Goal: Task Accomplishment & Management: Manage account settings

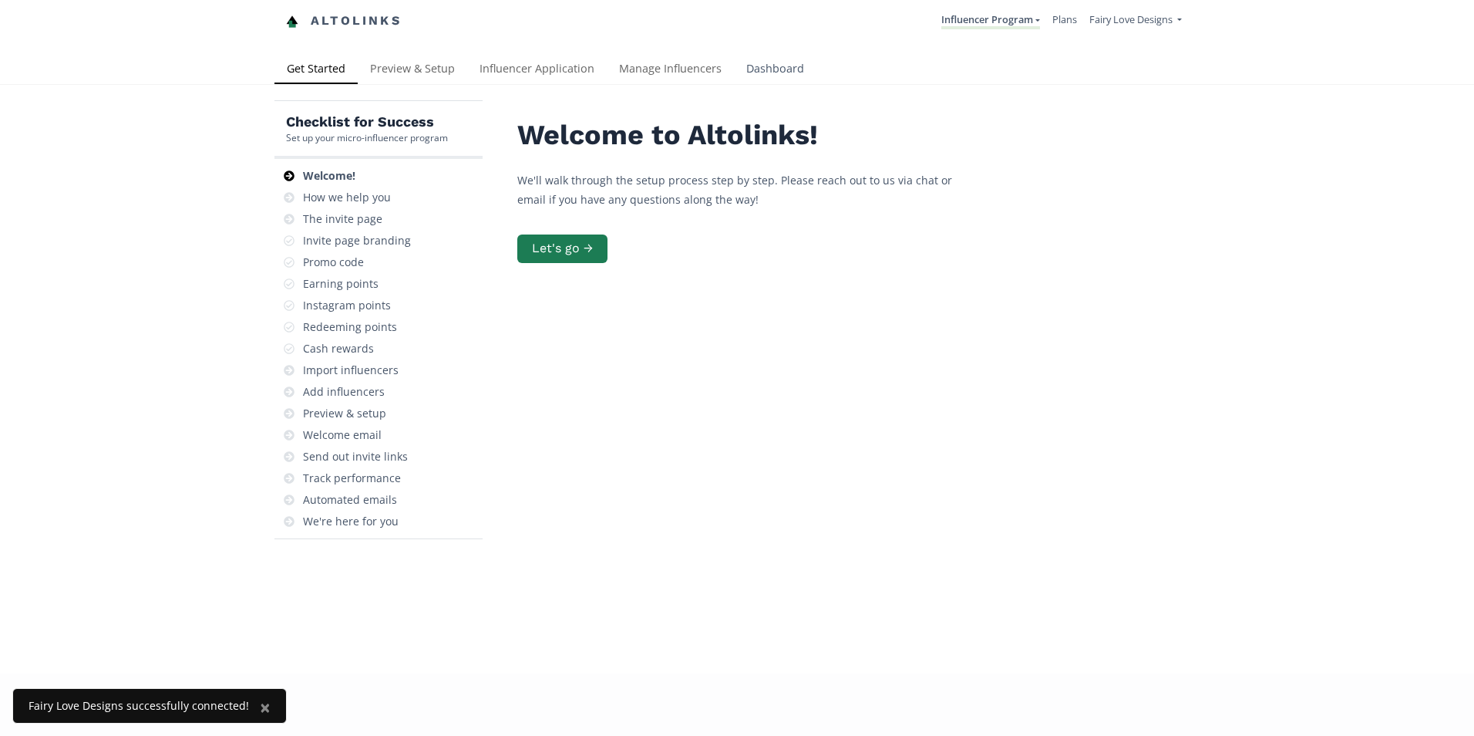
drag, startPoint x: 0, startPoint y: 0, endPoint x: 799, endPoint y: 67, distance: 801.7
click at [799, 67] on link "Dashboard" at bounding box center [775, 70] width 83 height 31
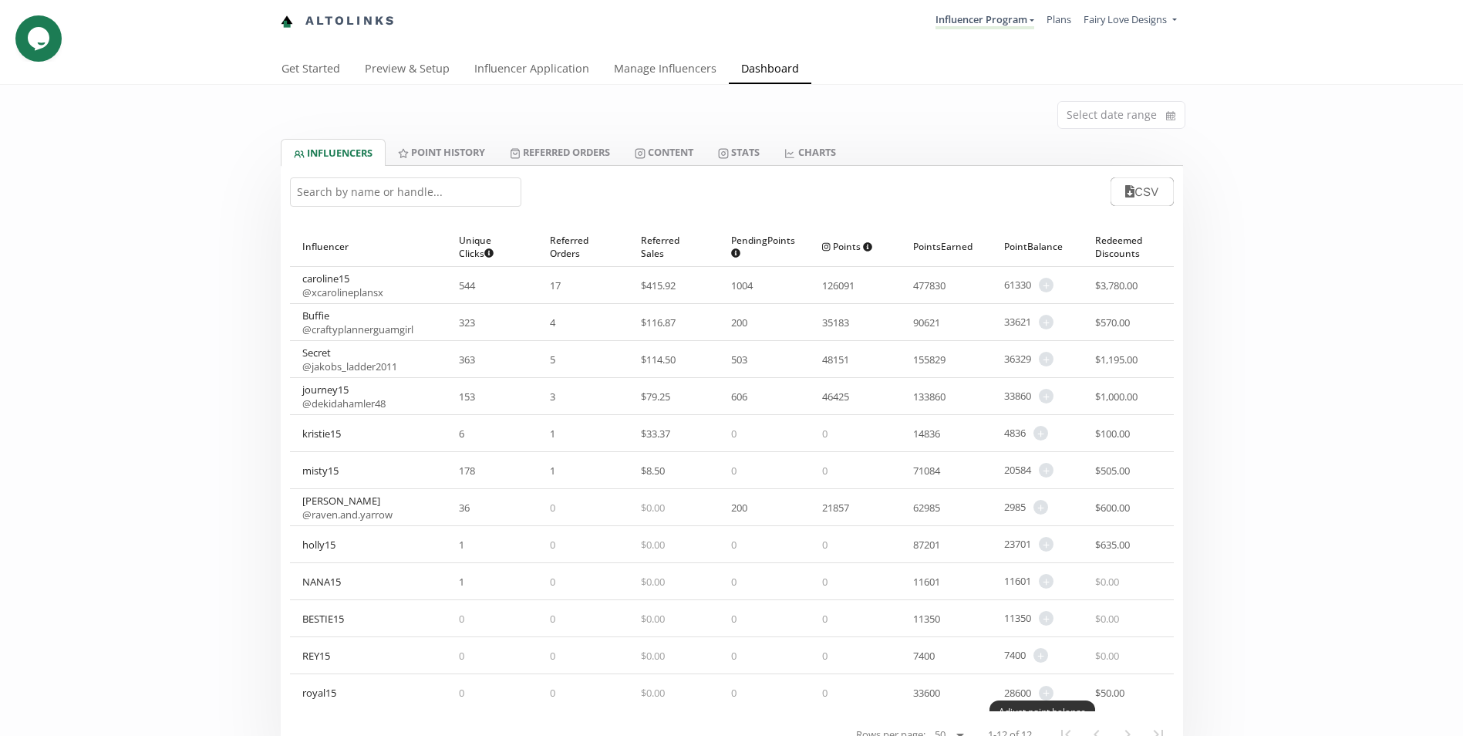
click at [1046, 700] on div "Adjust point balance" at bounding box center [1042, 711] width 106 height 22
click at [1047, 689] on span "+" at bounding box center [1046, 693] width 15 height 15
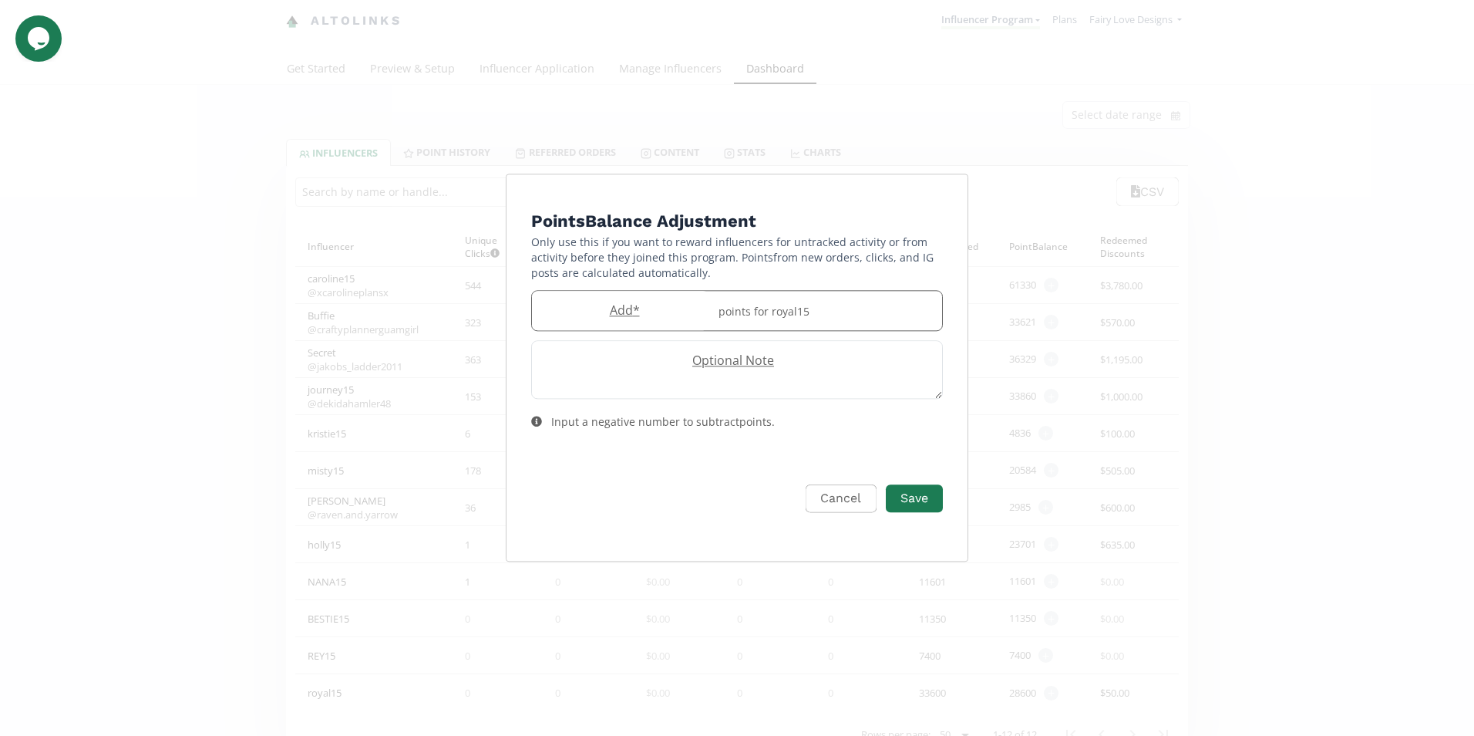
click at [559, 314] on label "Add *" at bounding box center [620, 311] width 177 height 18
type input "1000"
click at [919, 499] on button "Save" at bounding box center [915, 498] width 62 height 33
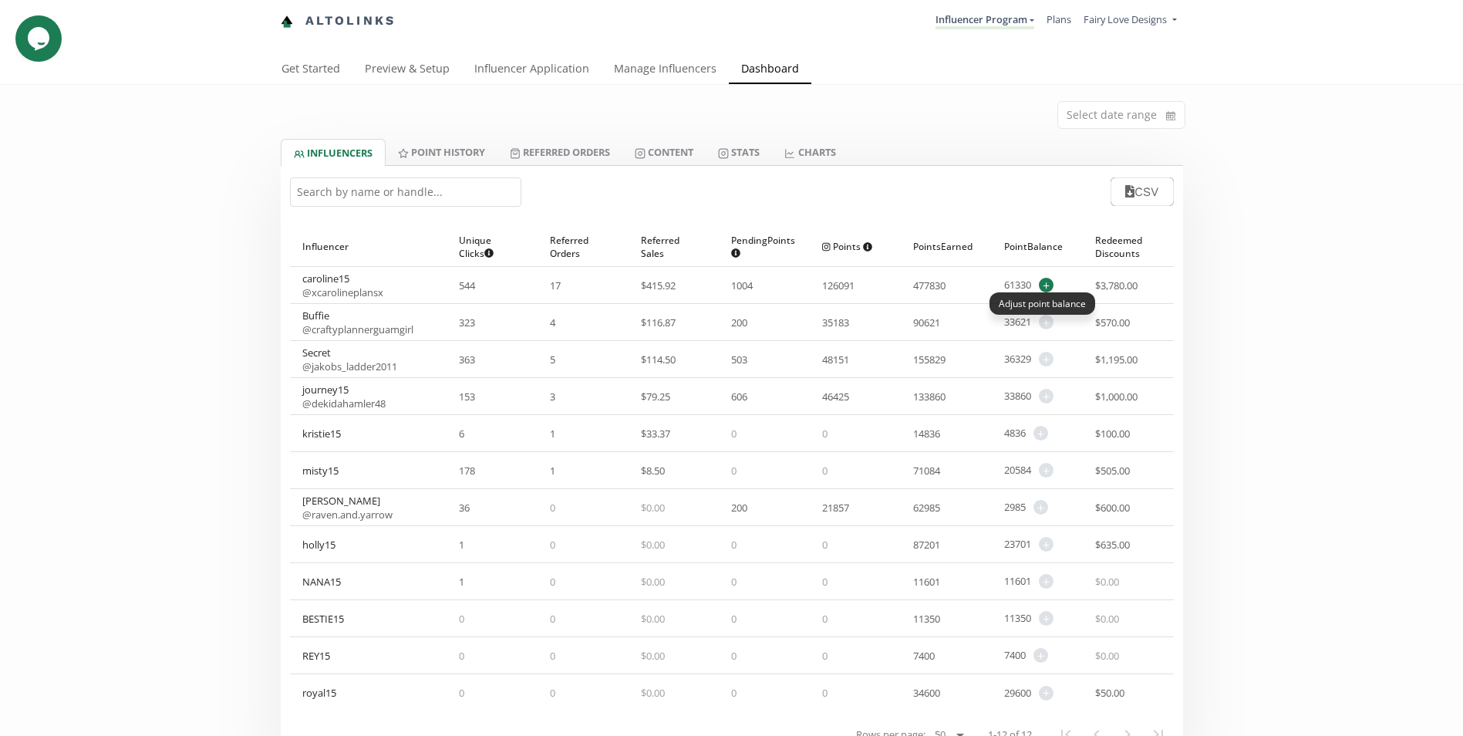
click at [1042, 283] on span "+" at bounding box center [1046, 285] width 15 height 15
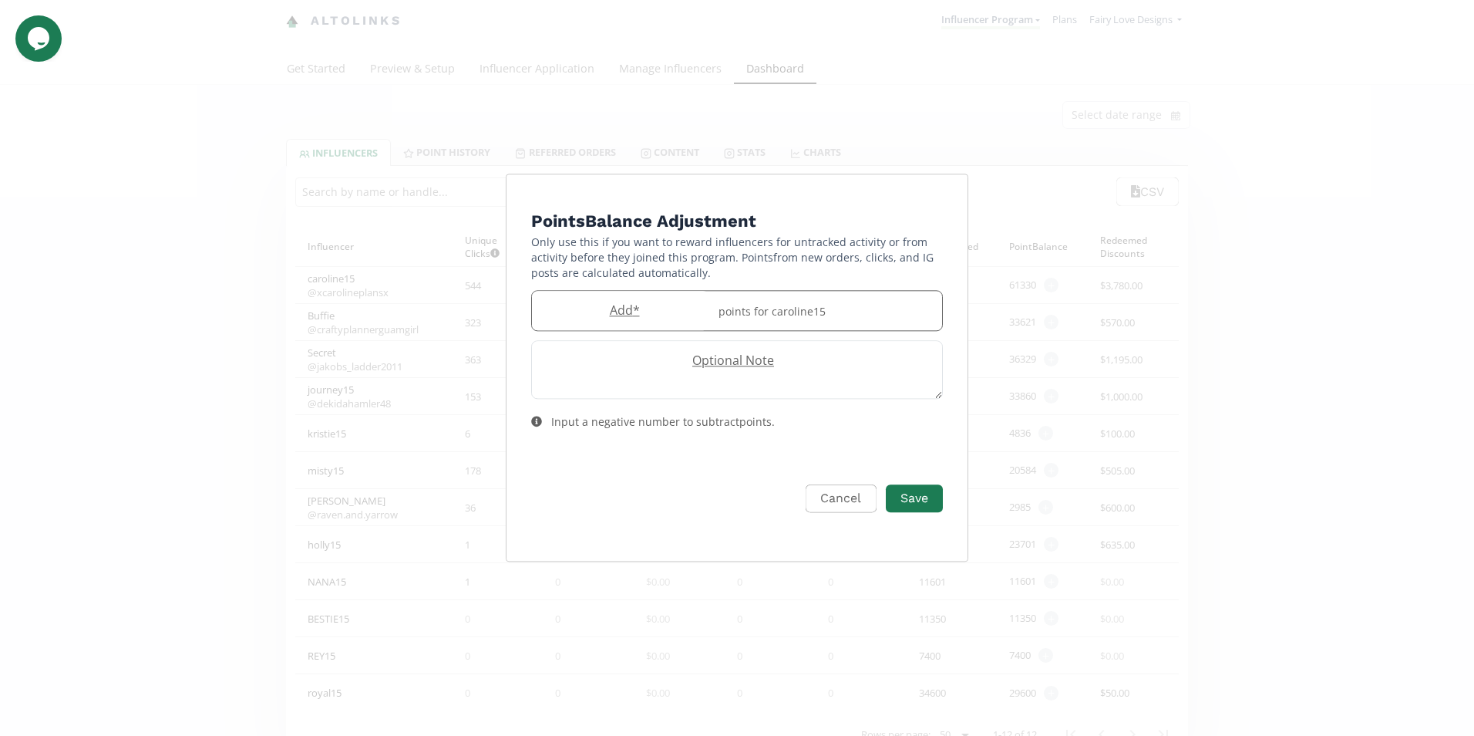
click at [914, 313] on div "points for caroline15" at bounding box center [825, 310] width 233 height 39
type input "1200"
click at [932, 503] on button "Save" at bounding box center [915, 498] width 62 height 33
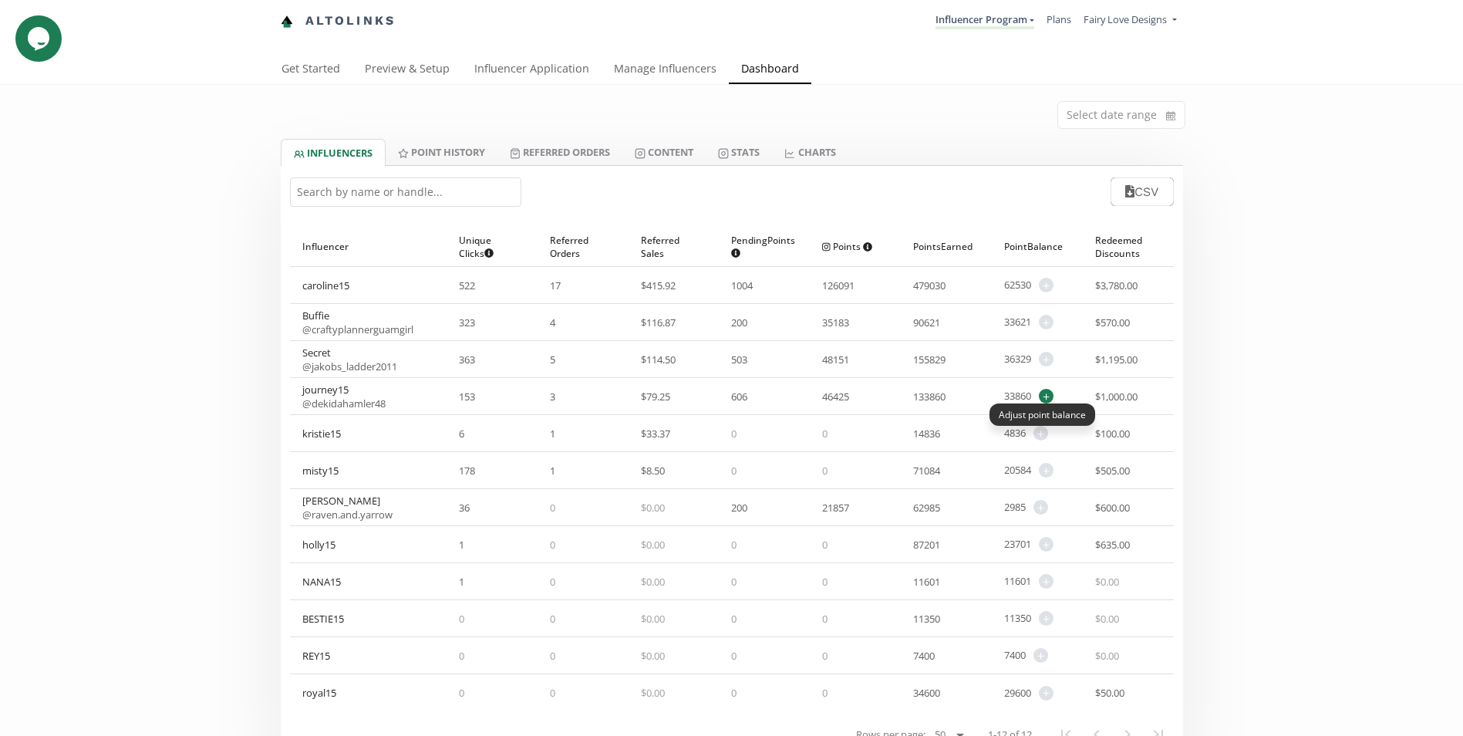
click at [1043, 396] on span "+" at bounding box center [1046, 396] width 15 height 15
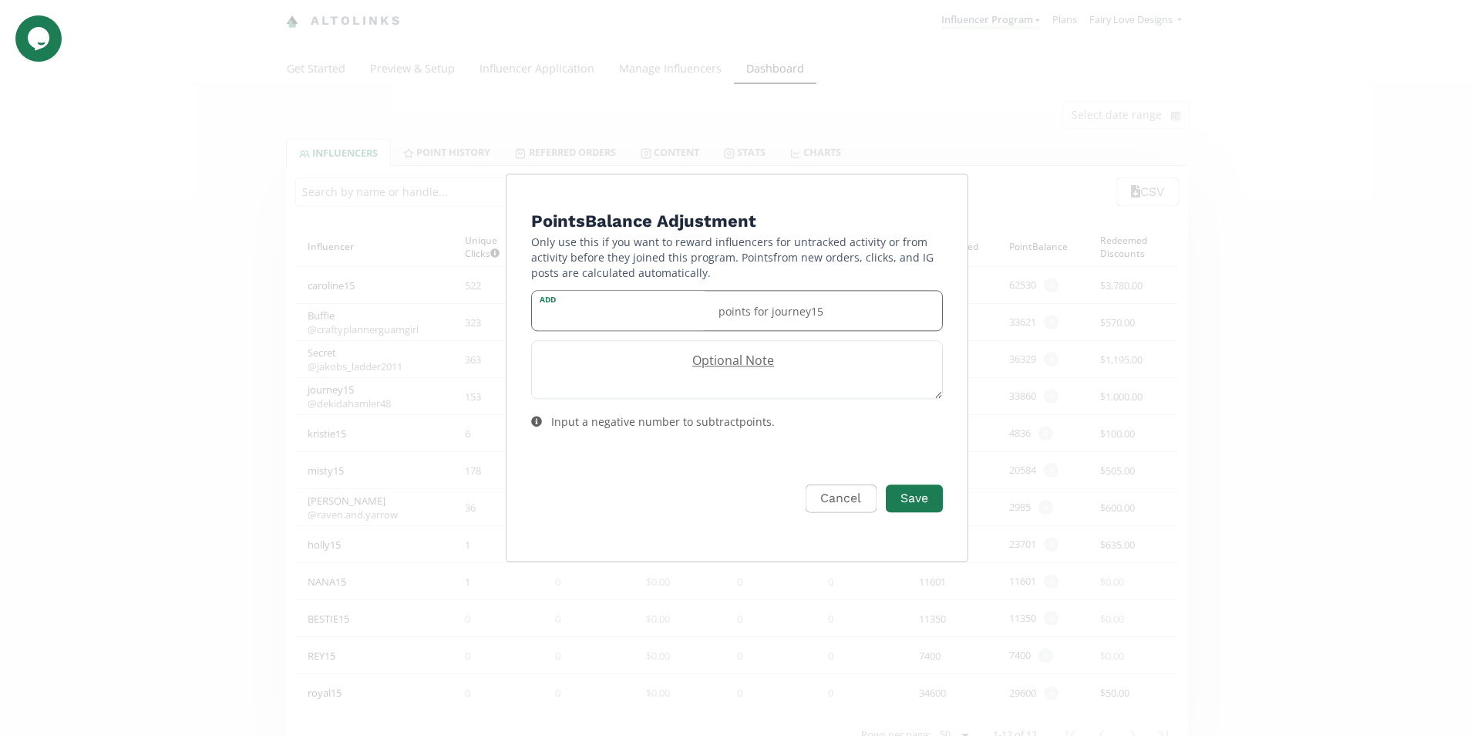
click at [676, 322] on input "Edit Program" at bounding box center [620, 310] width 177 height 39
type input "600"
click at [908, 506] on button "Save" at bounding box center [915, 498] width 62 height 33
